Goal: Find specific page/section: Find specific page/section

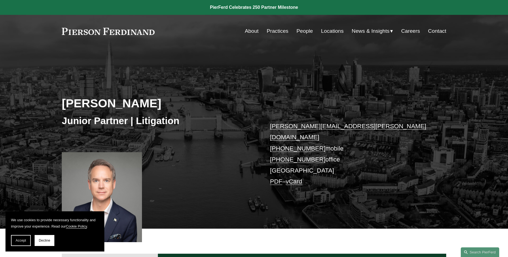
click at [304, 32] on link "People" at bounding box center [305, 31] width 16 height 10
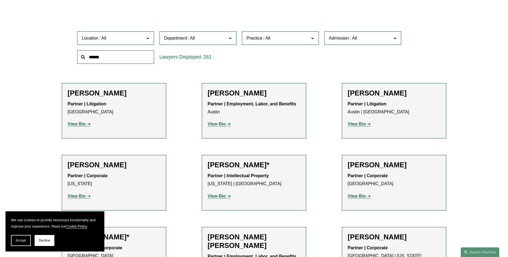
scroll to position [55, 0]
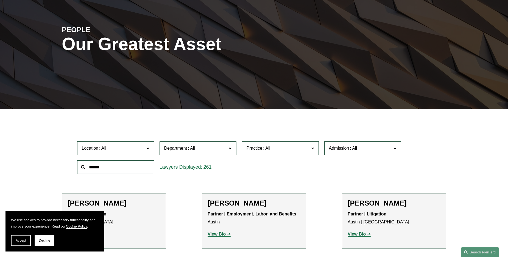
click at [134, 151] on span "Location" at bounding box center [113, 147] width 63 height 7
click at [0, 0] on link "[GEOGRAPHIC_DATA]" at bounding box center [0, 0] width 0 height 0
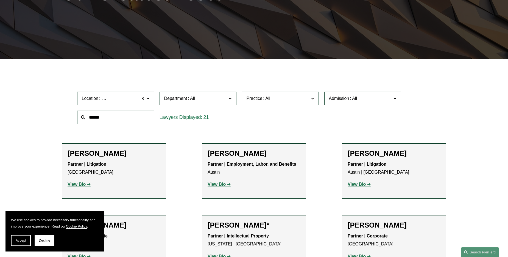
scroll to position [109, 0]
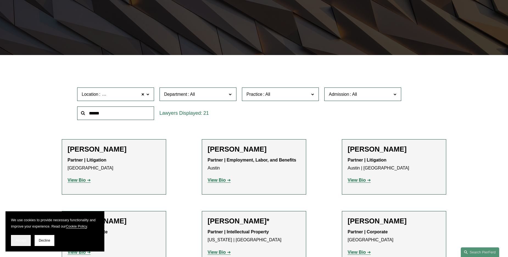
click at [26, 238] on span "Accept" at bounding box center [21, 240] width 10 height 4
